Goal: Task Accomplishment & Management: Use online tool/utility

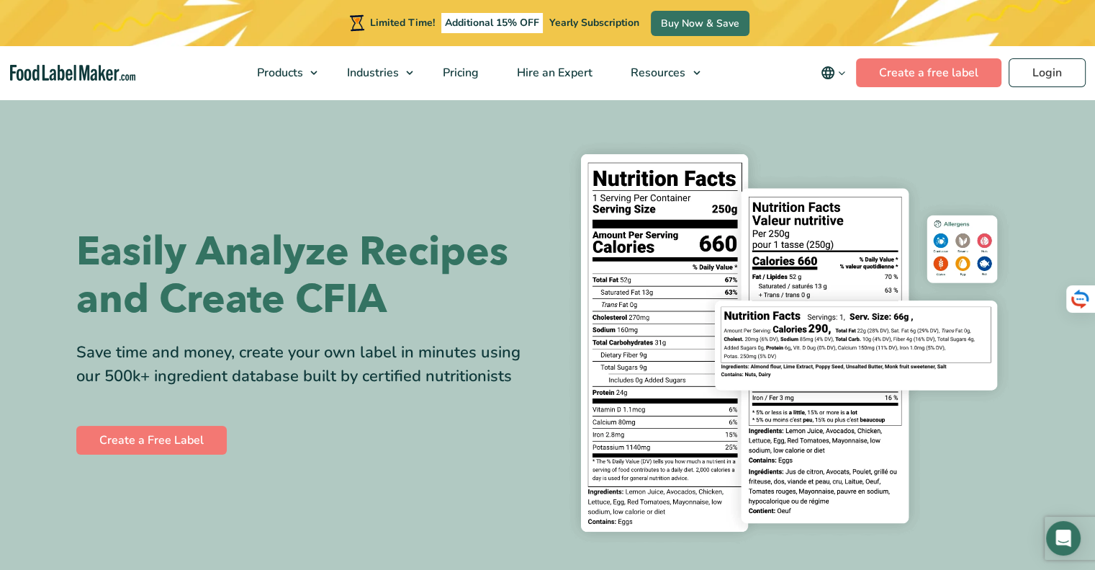
click at [842, 77] on icon "Change language" at bounding box center [842, 73] width 11 height 11
click at [850, 138] on link "Français" at bounding box center [854, 143] width 40 height 14
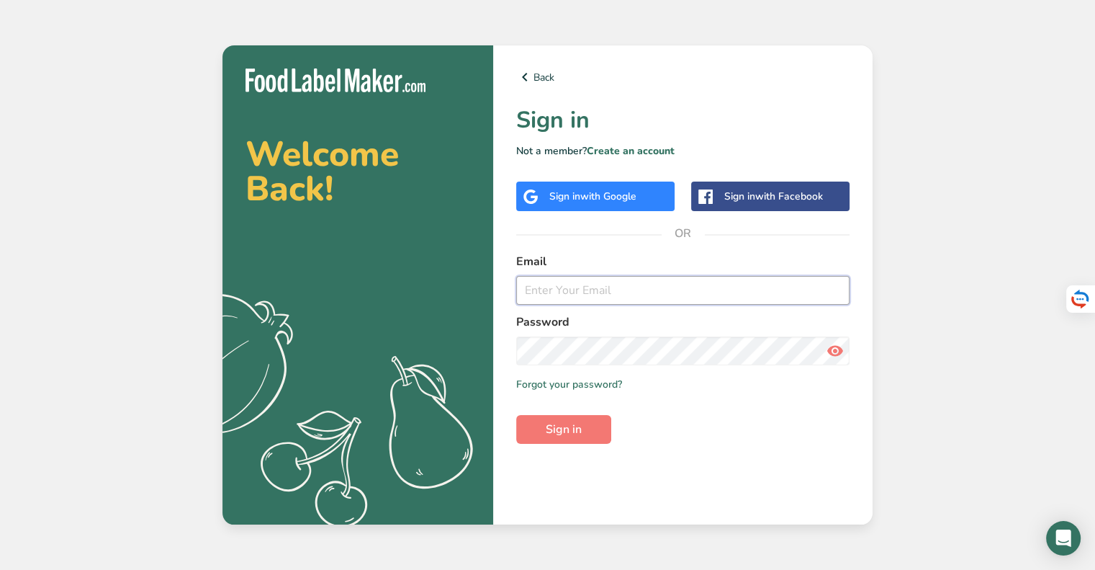
click at [570, 291] on input "email" at bounding box center [682, 290] width 333 height 29
type input "alexe.nana76@gmail.com"
click at [579, 192] on div "Sign in with Google" at bounding box center [592, 196] width 87 height 15
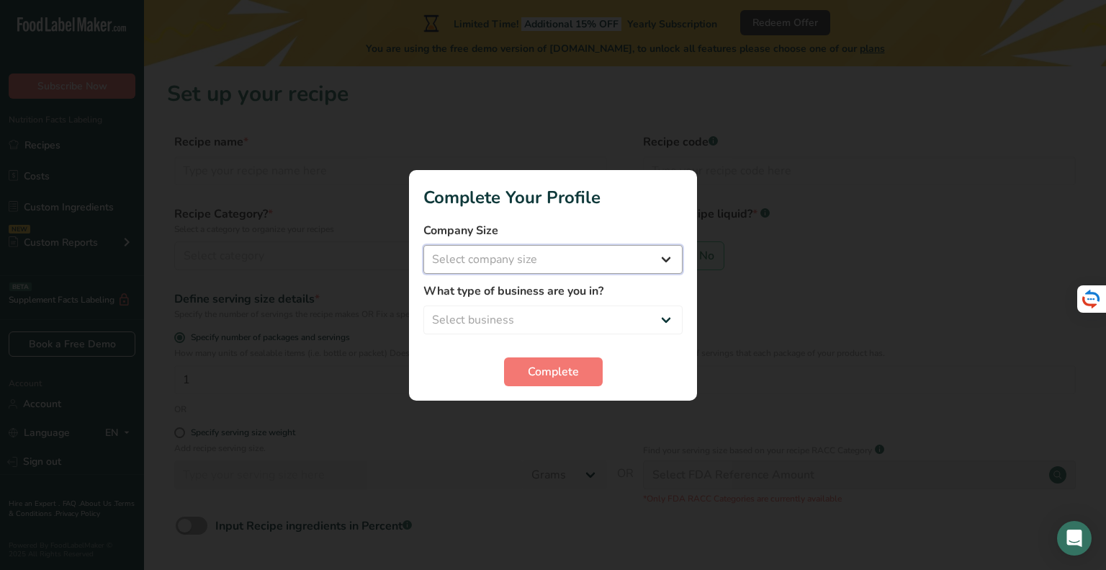
click at [551, 254] on select "Select company size Fewer than 10 Employees 10 to 50 Employees 51 to 500 Employ…" at bounding box center [552, 259] width 259 height 29
select select "1"
click at [423, 245] on select "Select company size Fewer than 10 Employees 10 to 50 Employees 51 to 500 Employ…" at bounding box center [552, 259] width 259 height 29
click at [553, 325] on select "Select business Packaged Food Manufacturer Restaurant & Cafe Bakery Meal Plans …" at bounding box center [552, 319] width 259 height 29
select select "3"
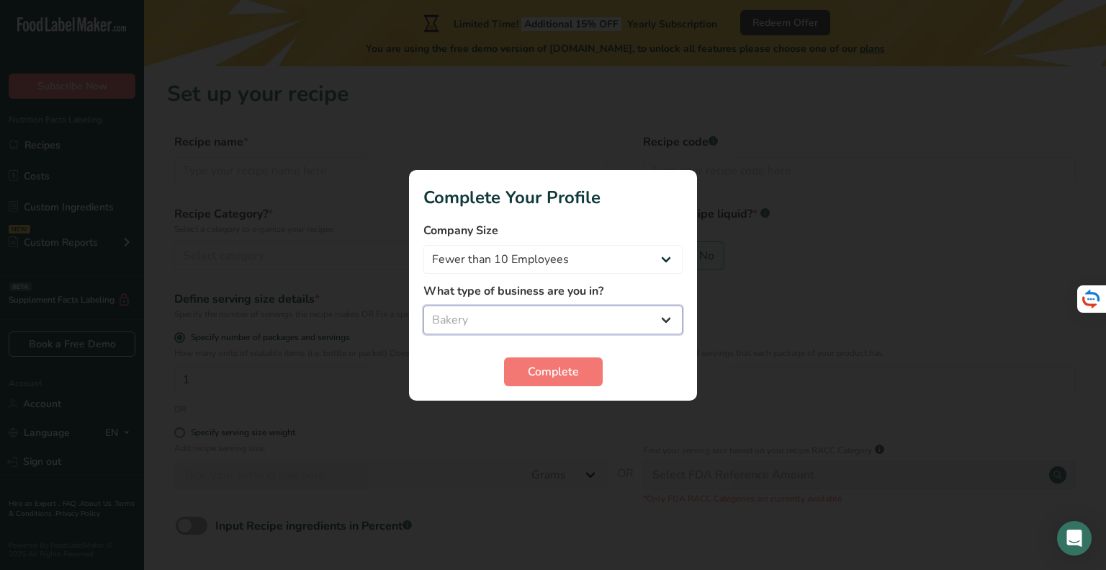
click at [423, 305] on select "Select business Packaged Food Manufacturer Restaurant & Cafe Bakery Meal Plans …" at bounding box center [552, 319] width 259 height 29
click at [565, 364] on span "Complete" at bounding box center [553, 371] width 51 height 17
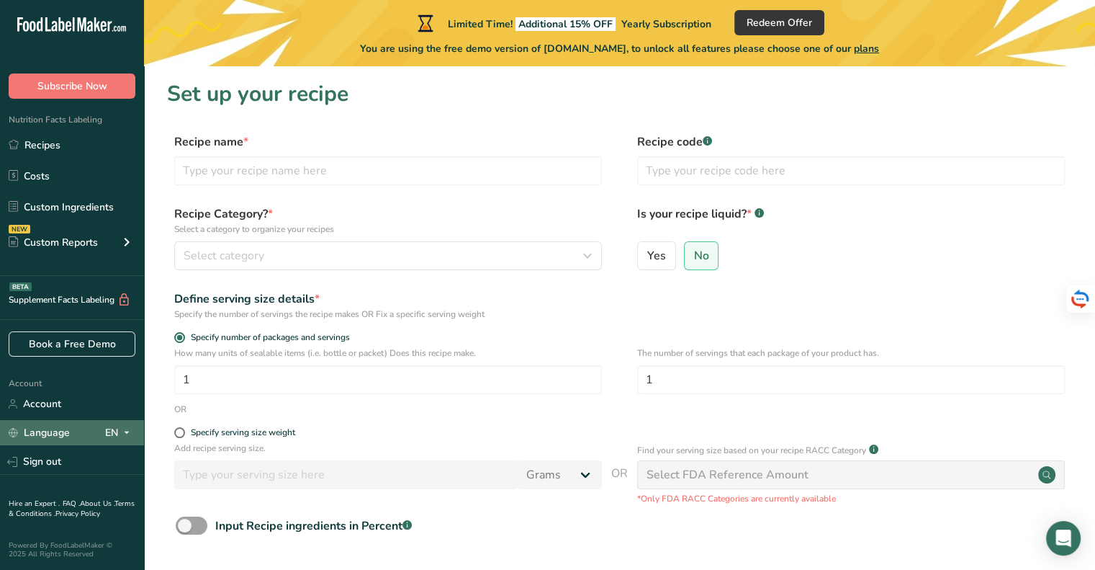
click at [109, 433] on div "EN" at bounding box center [120, 432] width 30 height 17
click at [130, 430] on icon at bounding box center [127, 432] width 12 height 18
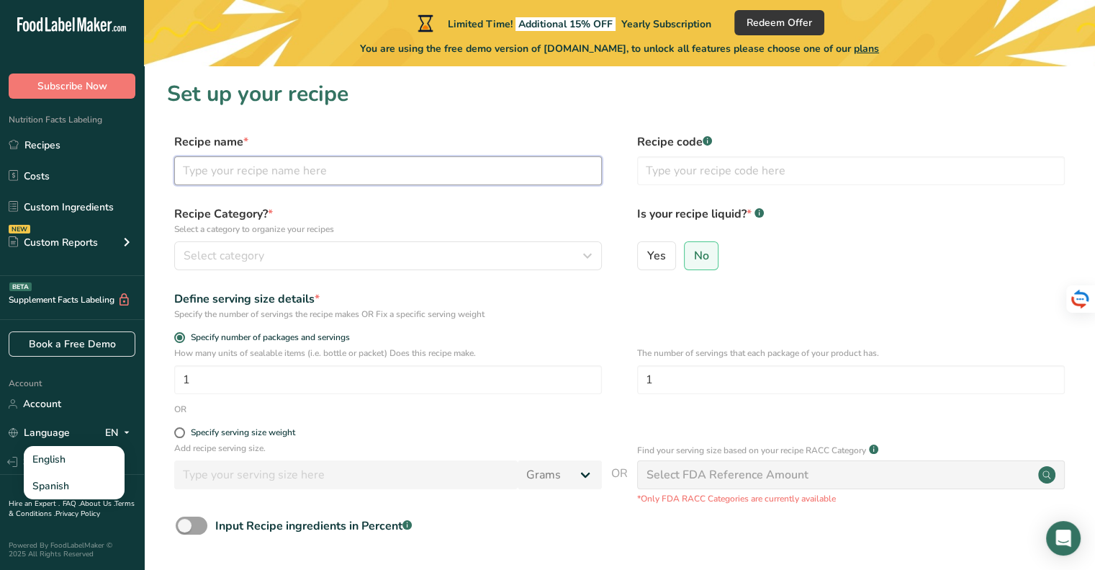
click at [320, 160] on input "text" at bounding box center [388, 170] width 428 height 29
click at [280, 163] on input "text" at bounding box center [388, 170] width 428 height 29
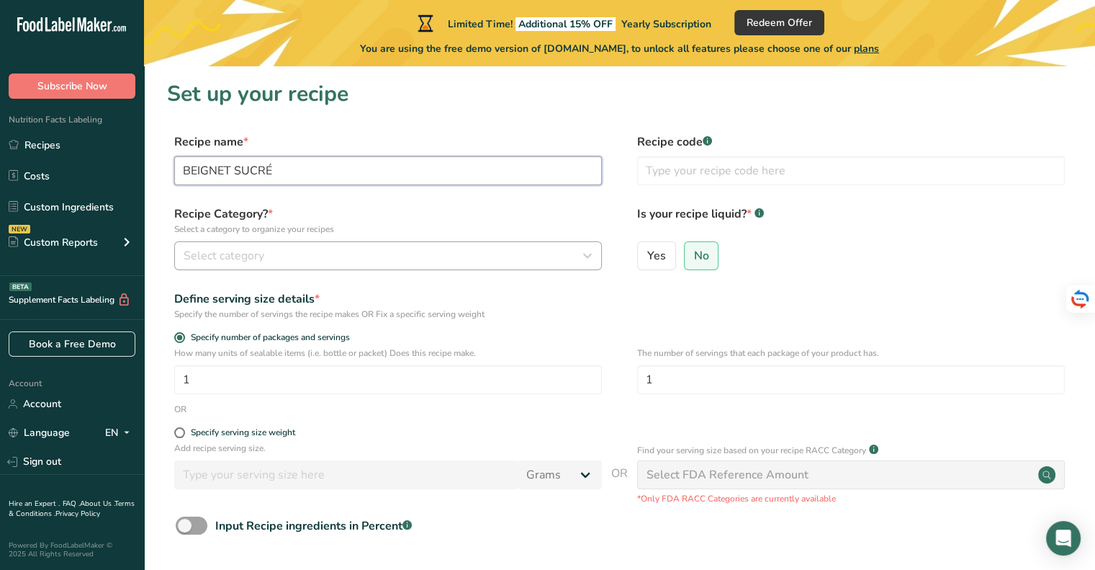
type input "BEIGNET SUCRÉ"
click at [573, 253] on div "Select category" at bounding box center [384, 255] width 400 height 17
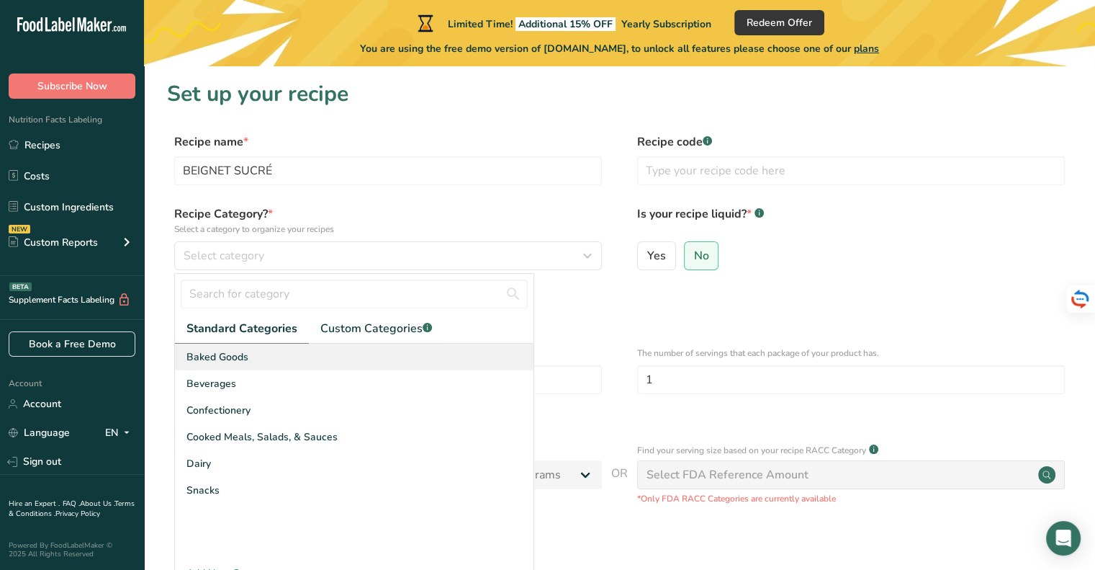
click at [225, 356] on span "Baked Goods" at bounding box center [217, 356] width 62 height 15
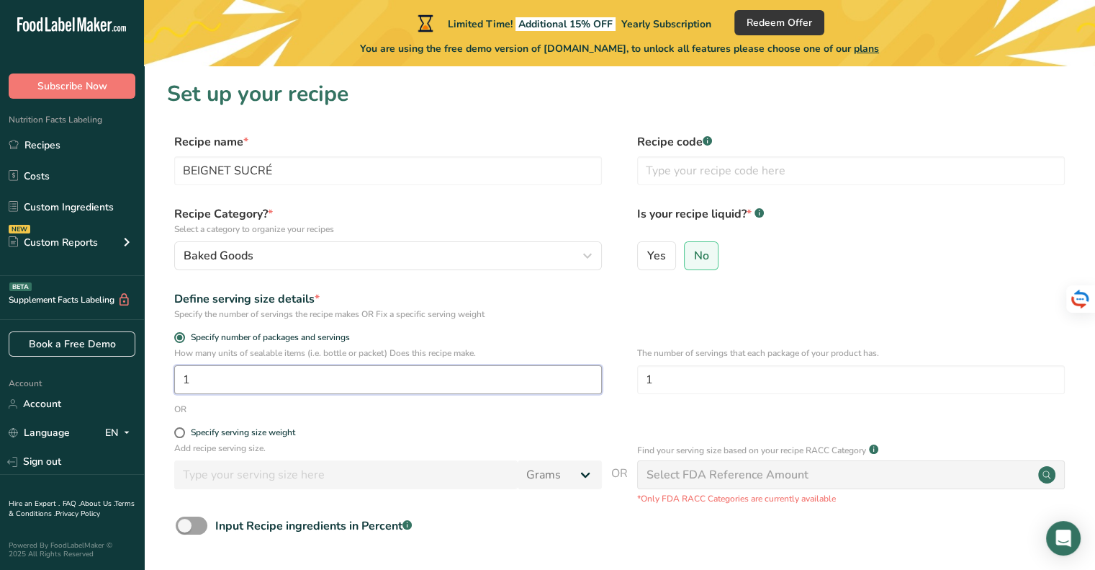
click at [202, 374] on input "1" at bounding box center [388, 379] width 428 height 29
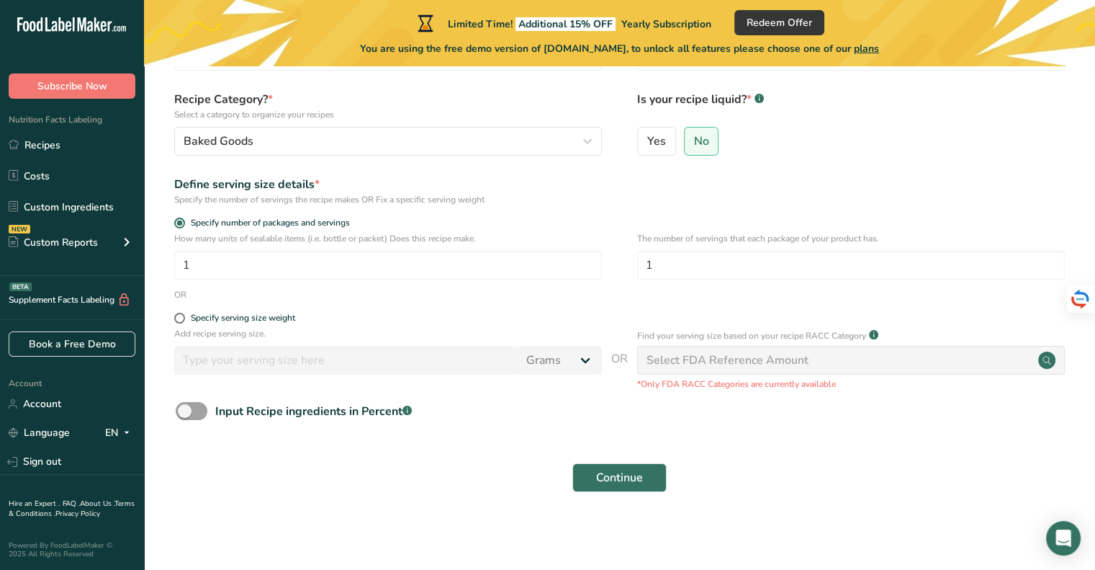
click at [222, 248] on div "How many units of sealable items (i.e. bottle or packet) Does this recipe make.…" at bounding box center [388, 256] width 428 height 48
click at [718, 257] on input "1" at bounding box center [851, 265] width 428 height 29
type input "10"
click at [254, 259] on input "1" at bounding box center [388, 265] width 428 height 29
click at [340, 242] on p "How many units of sealable items (i.e. bottle or packet) Does this recipe make." at bounding box center [388, 238] width 428 height 13
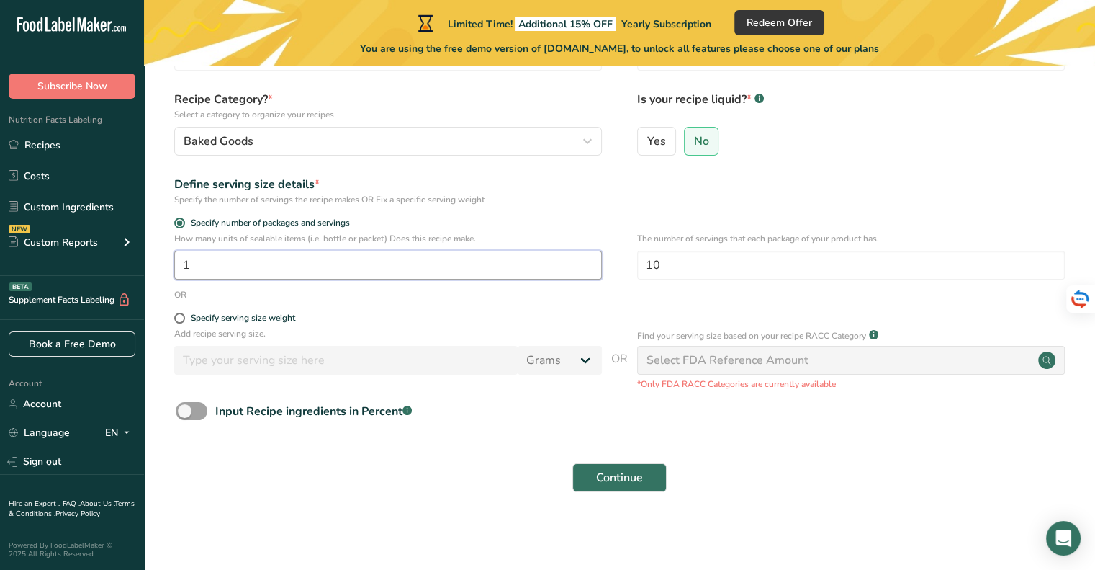
click at [328, 264] on input "1" at bounding box center [388, 265] width 428 height 29
